Goal: Navigation & Orientation: Find specific page/section

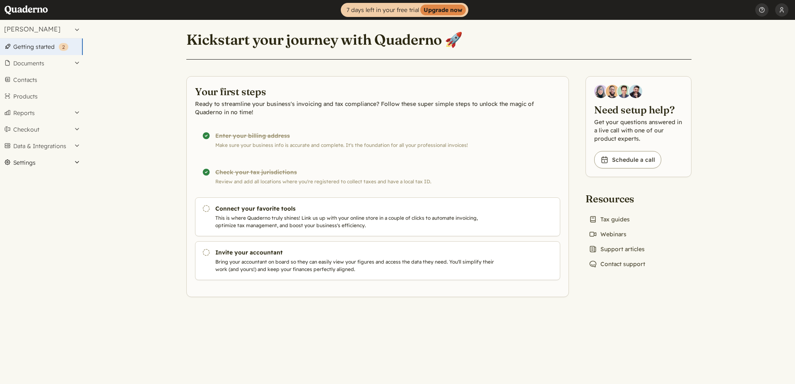
click at [78, 162] on button "Settings" at bounding box center [41, 162] width 83 height 17
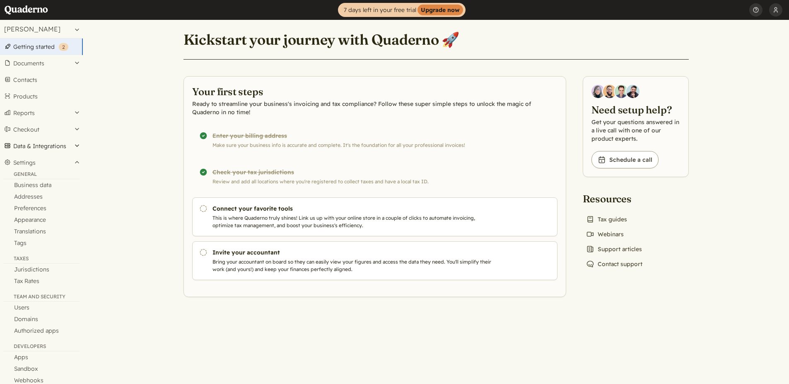
click at [81, 147] on button "Data & Integrations" at bounding box center [41, 146] width 83 height 17
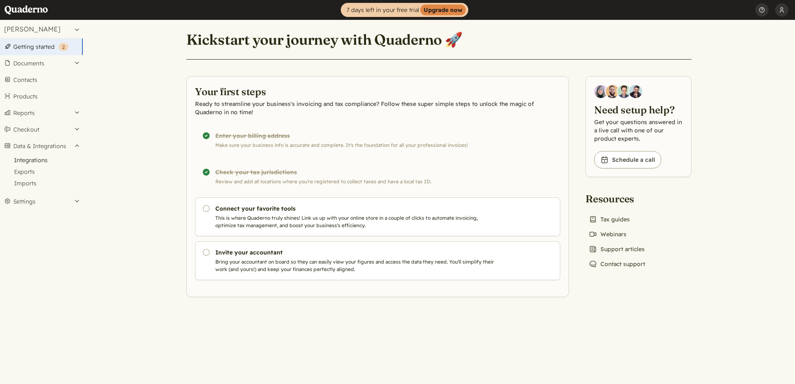
click at [59, 162] on link "Integrations" at bounding box center [41, 160] width 83 height 12
click at [71, 164] on button "Settings" at bounding box center [41, 162] width 83 height 17
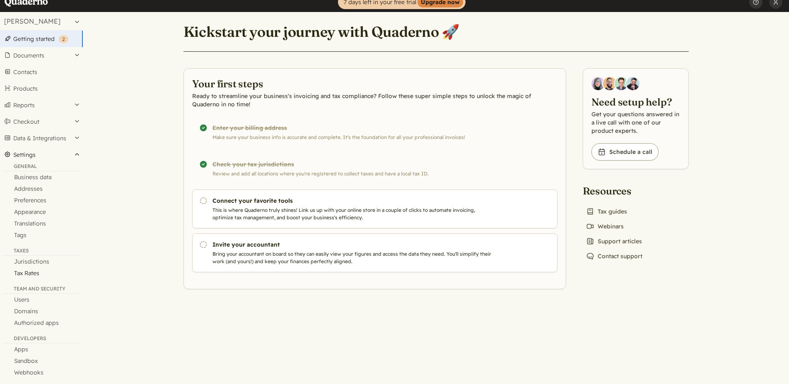
scroll to position [14, 0]
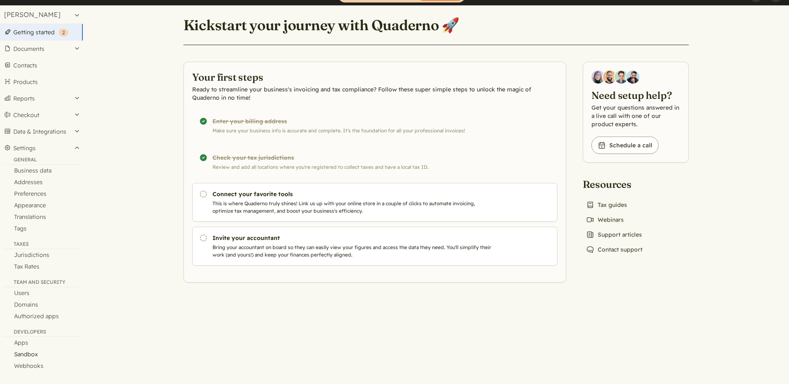
click at [39, 352] on link "Sandbox" at bounding box center [41, 355] width 83 height 12
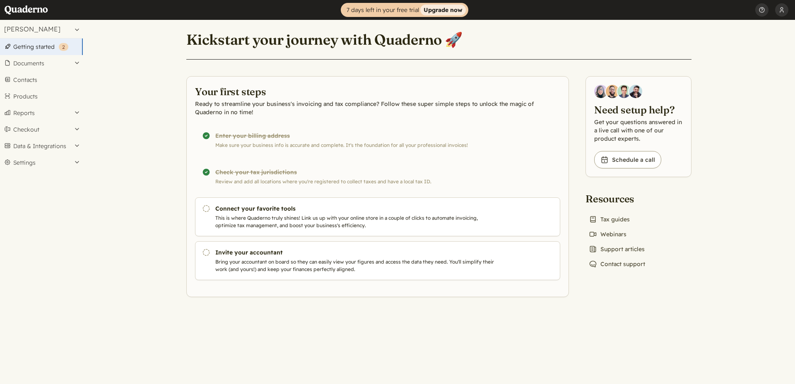
click at [445, 11] on strong "Upgrade now" at bounding box center [443, 10] width 46 height 11
